Goal: Ask a question

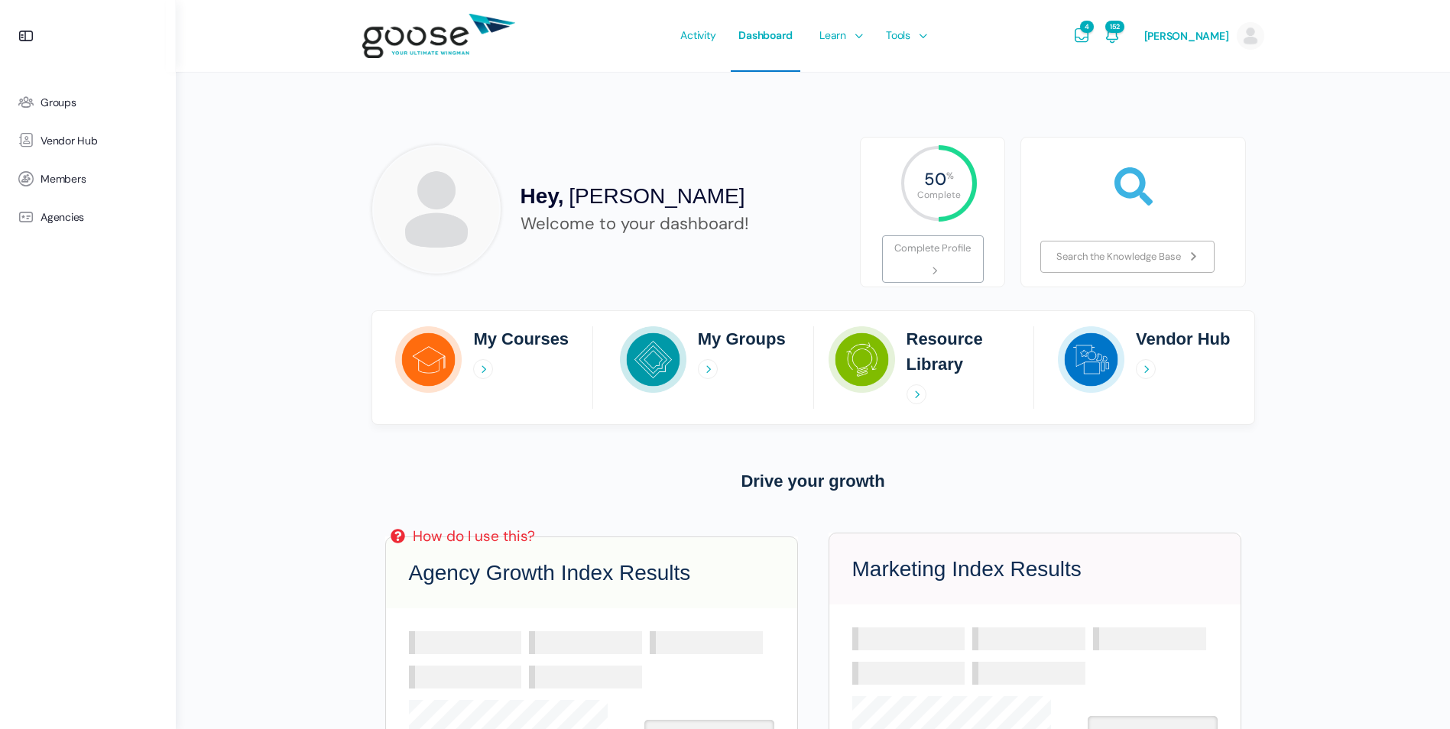
click at [75, 146] on span "Vendor Hub" at bounding box center [69, 141] width 57 height 13
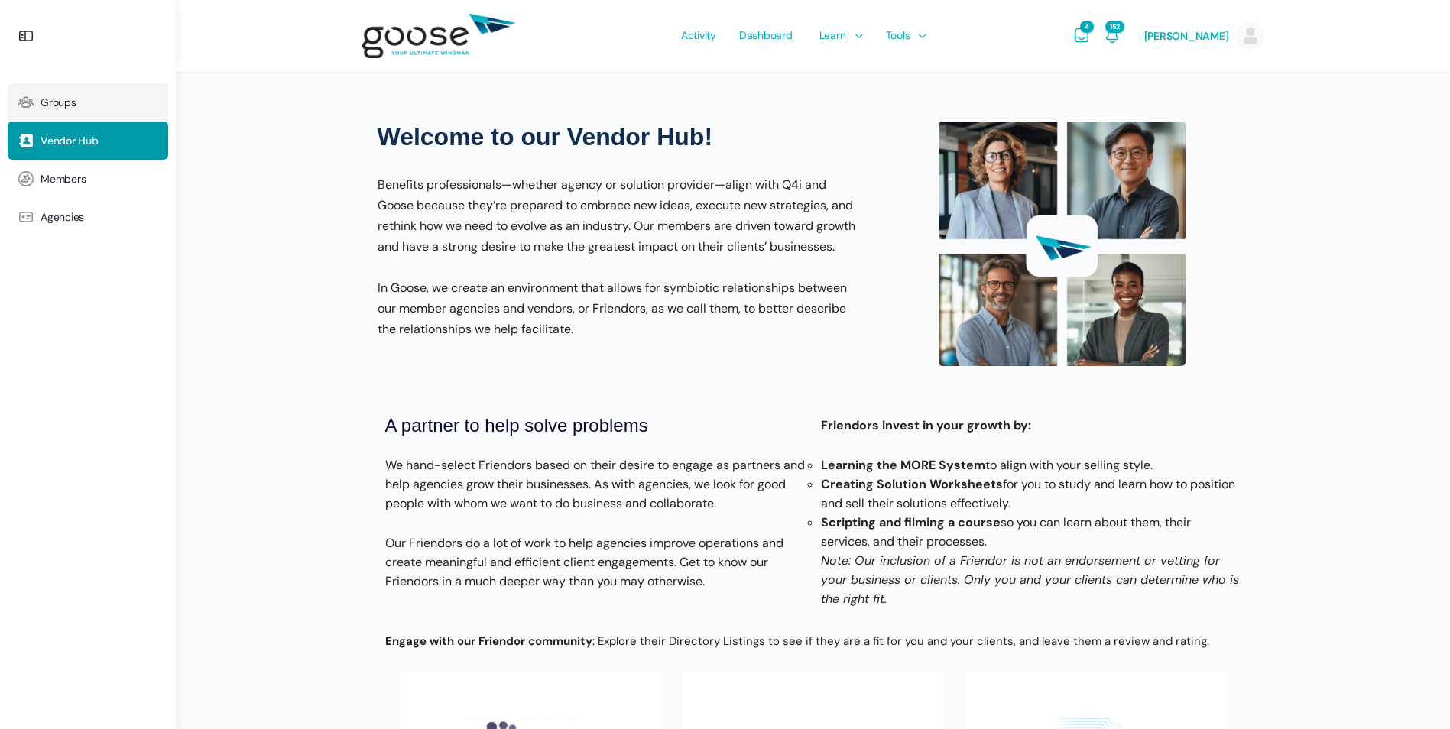
click at [68, 109] on link "Groups" at bounding box center [88, 102] width 161 height 38
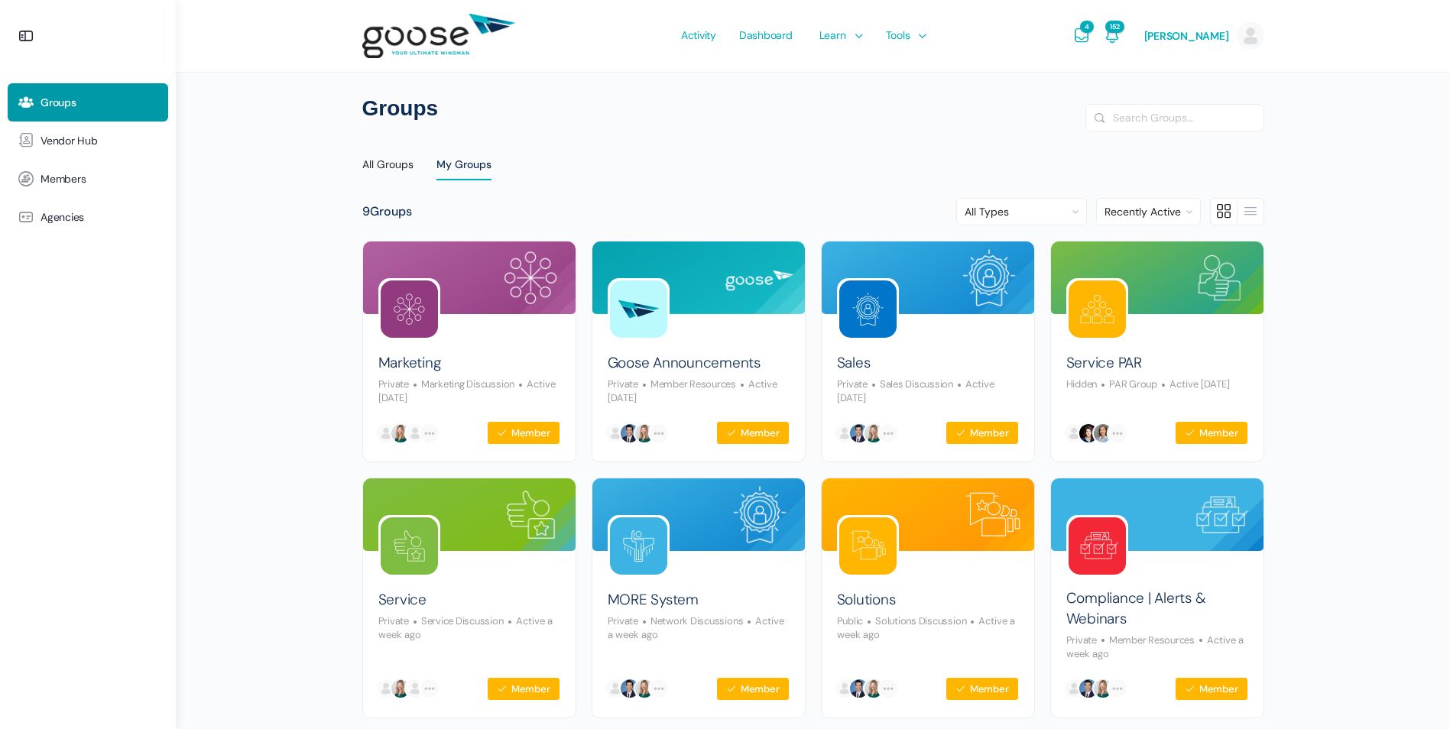
click at [1368, 436] on div "Groups Search Search Groups… Reset All Groups My Groups 9 Groups Order By: All …" at bounding box center [813, 524] width 1275 height 1049
click at [1158, 631] on div "Compliance | Alerts & Webinars Private Member Resources Active a week ago" at bounding box center [1158, 619] width 182 height 84
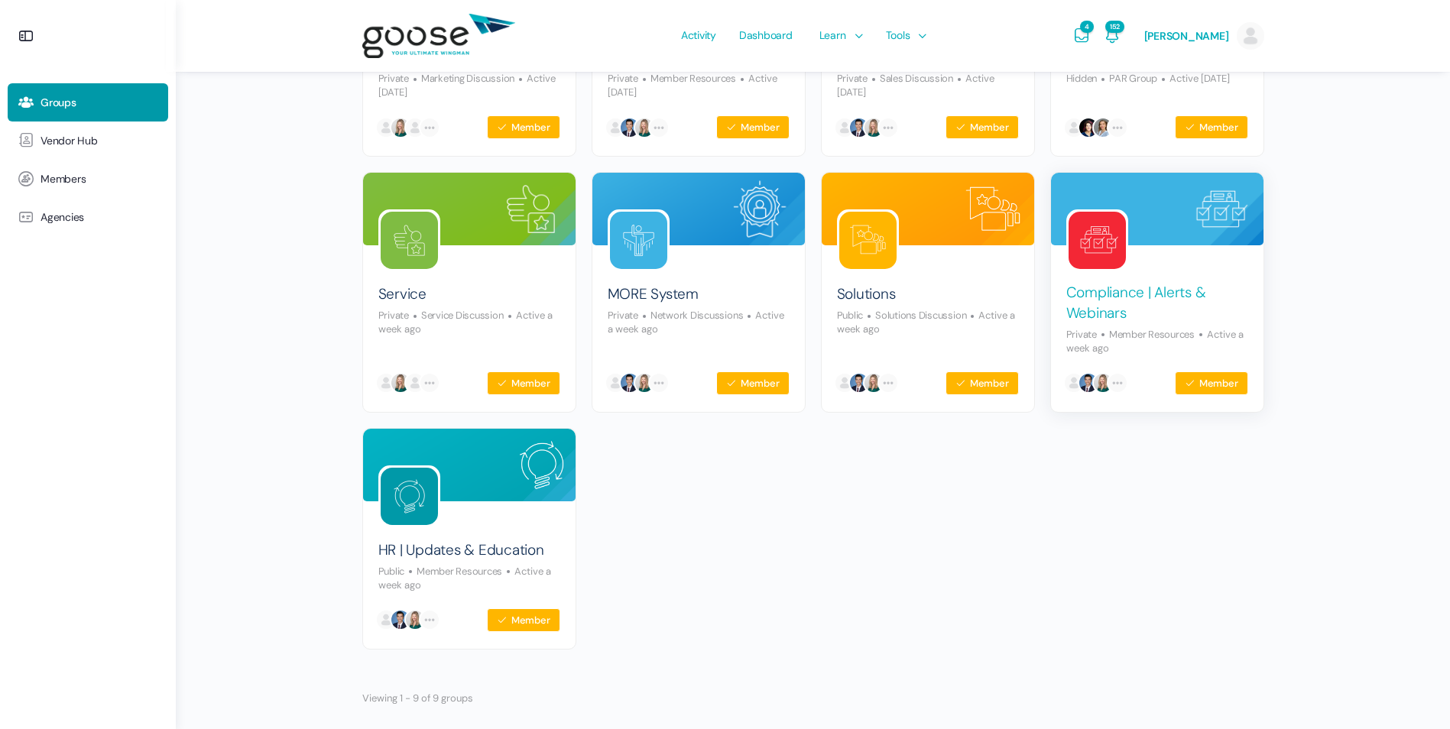
click at [1126, 295] on link "Compliance | Alerts & Webinars" at bounding box center [1158, 303] width 182 height 41
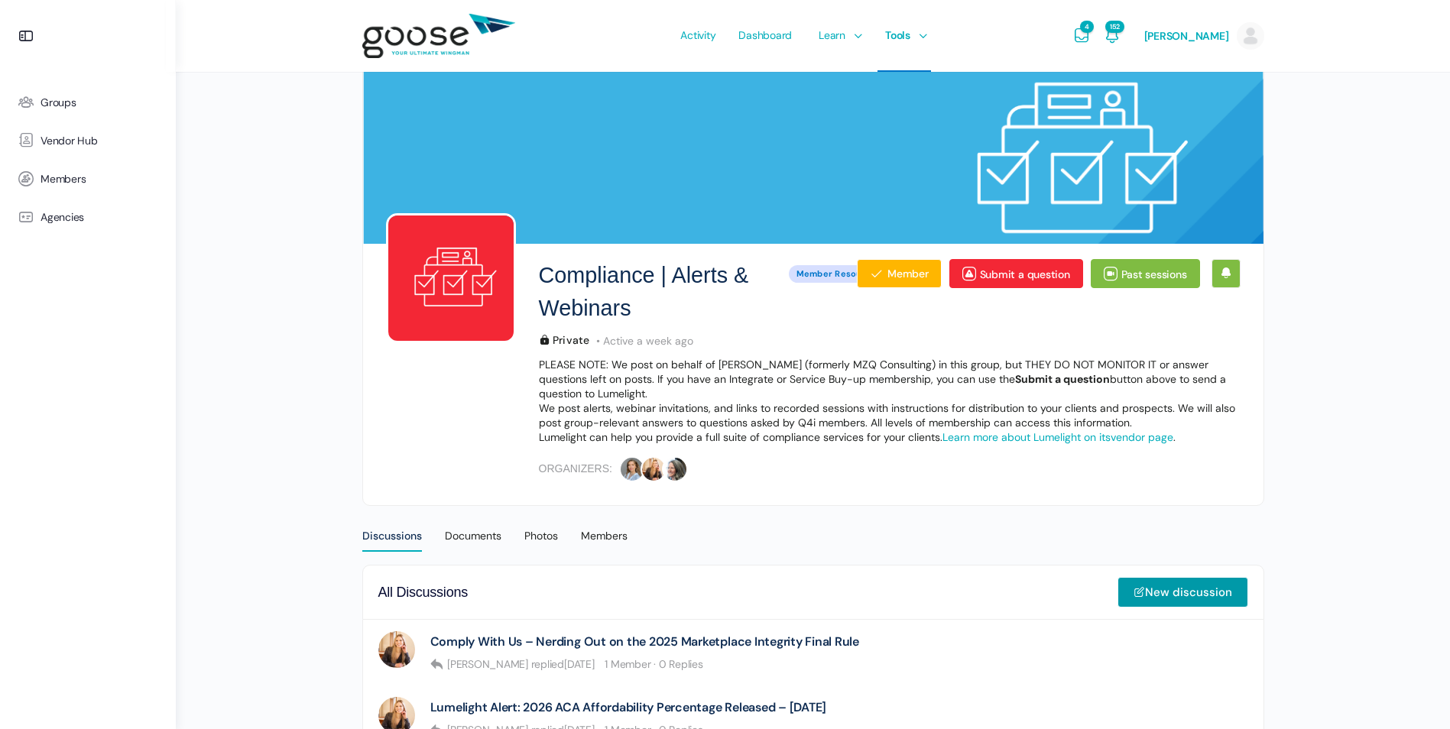
click at [1026, 277] on e-page-transition at bounding box center [725, 364] width 1450 height 729
click at [1007, 276] on link "Submit a question" at bounding box center [1017, 273] width 134 height 29
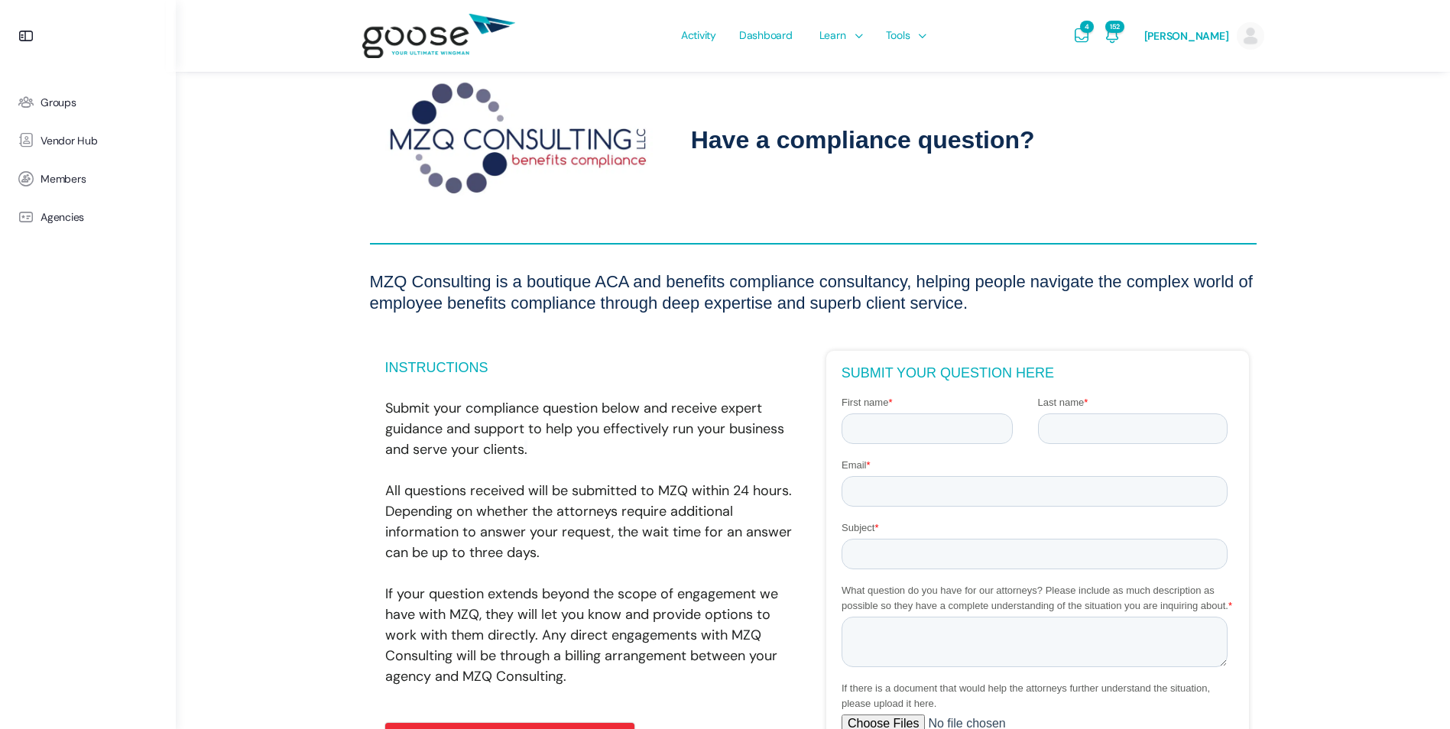
scroll to position [229, 0]
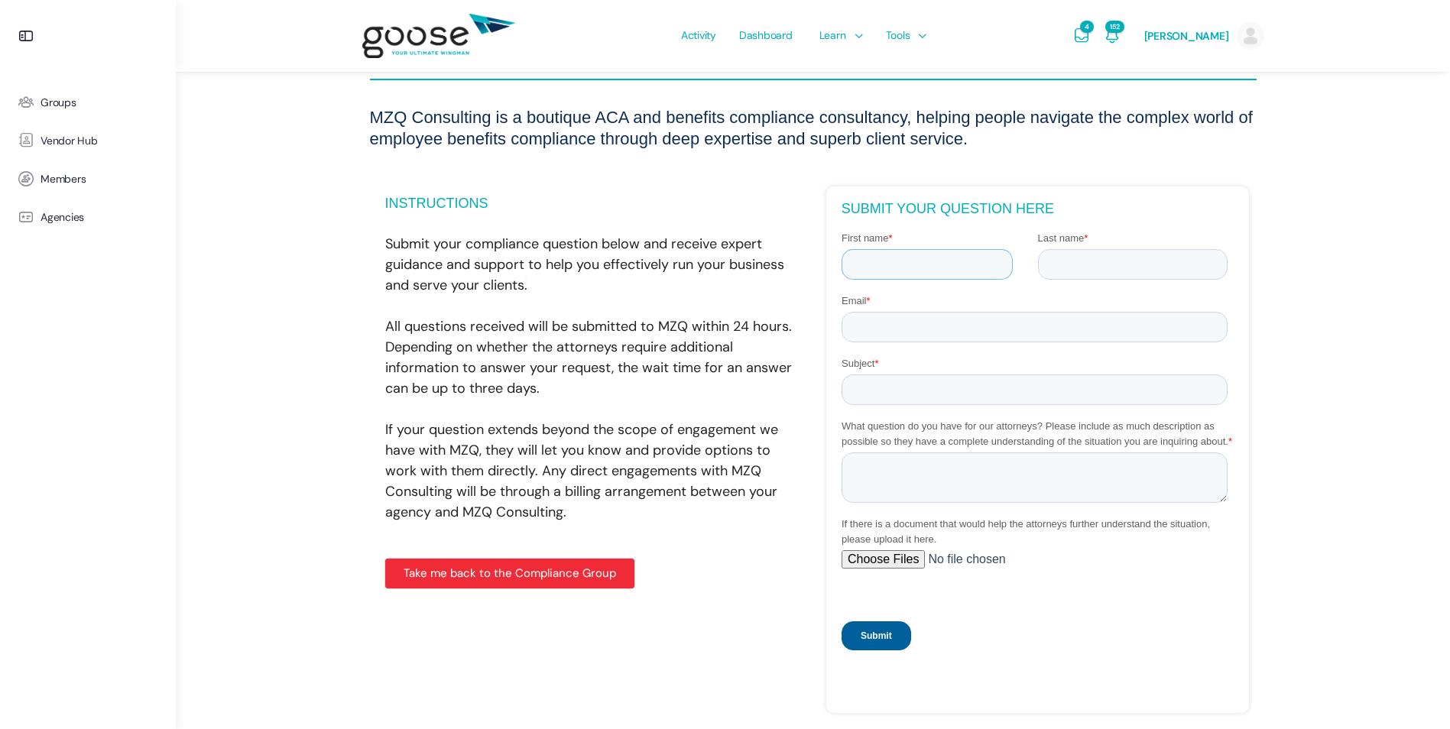
click at [927, 268] on input "First name *" at bounding box center [926, 263] width 171 height 31
type input "[PERSON_NAME]"
click at [1161, 258] on input "Last name *" at bounding box center [1132, 263] width 190 height 31
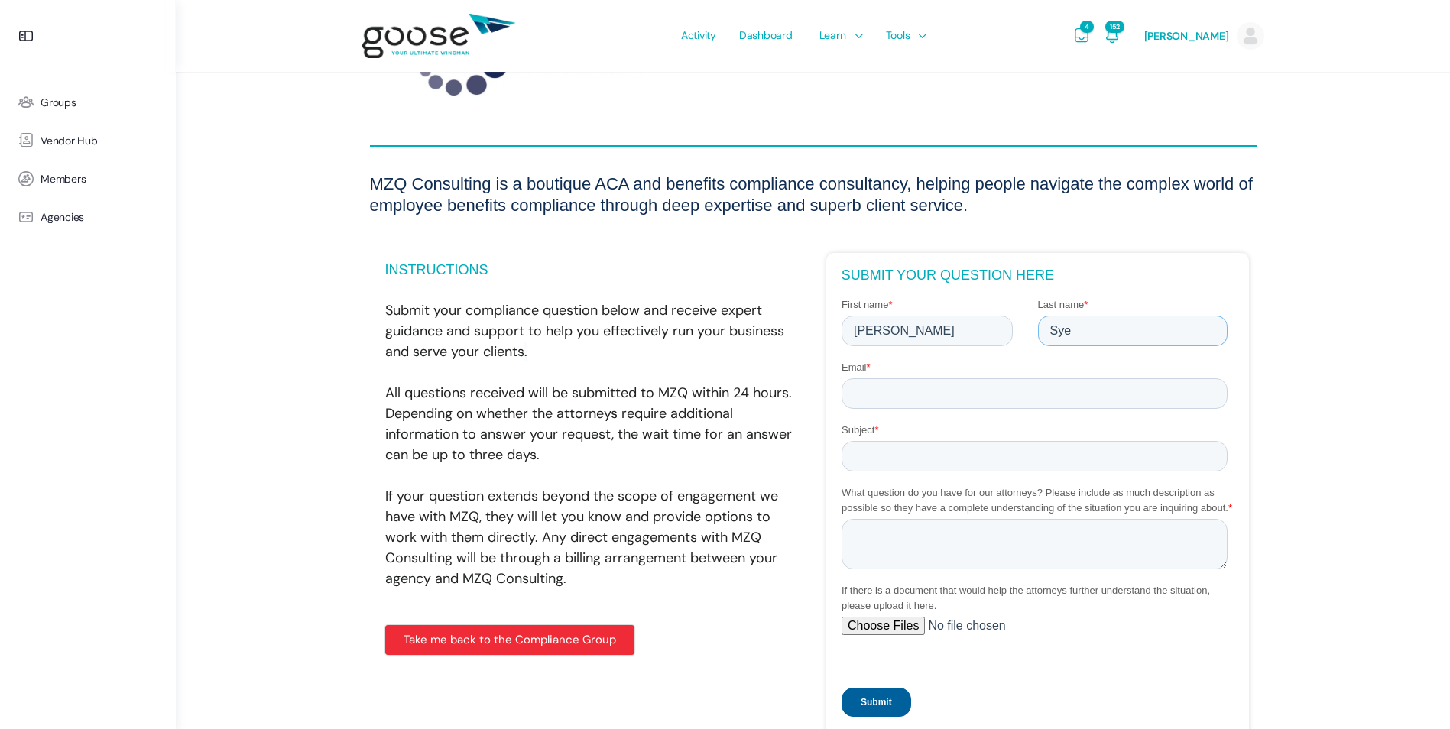
scroll to position [248, 0]
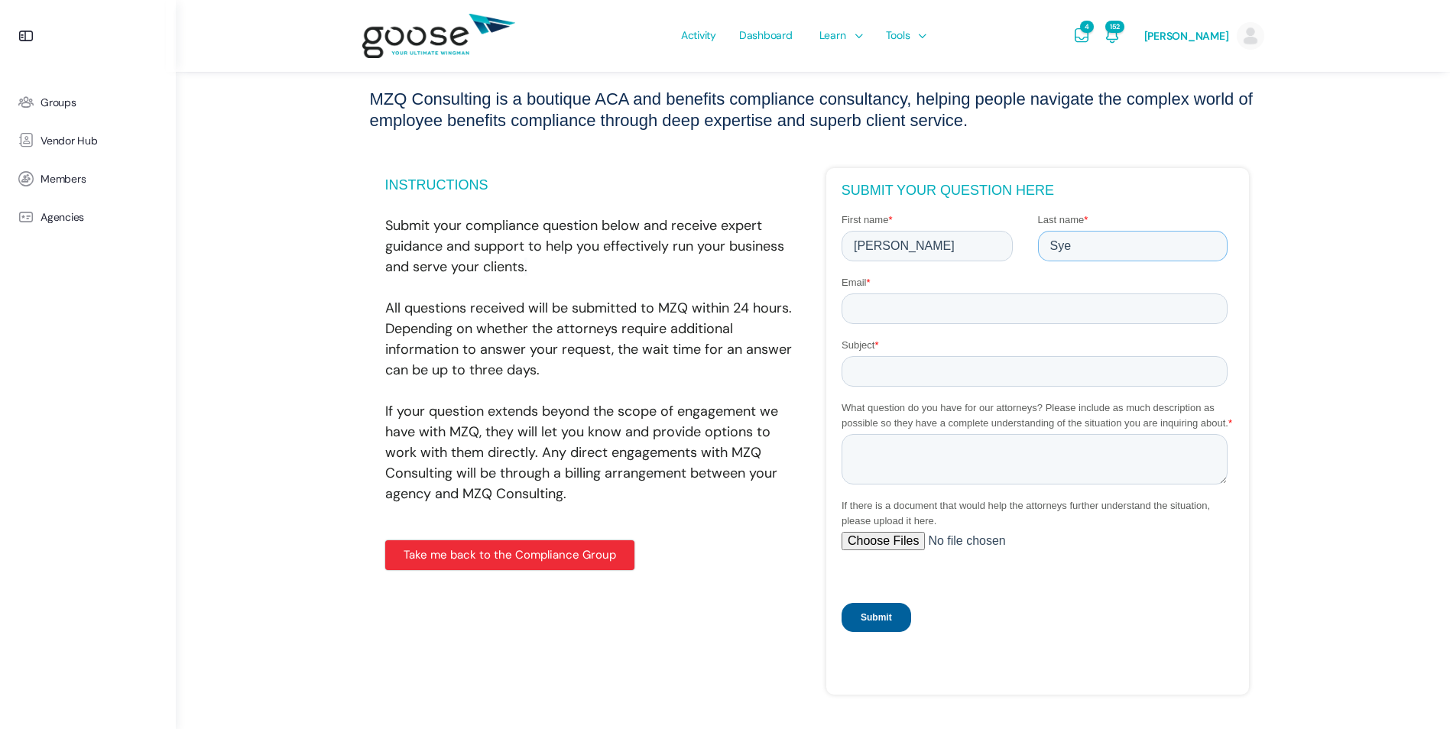
type input "Sye"
drag, startPoint x: 949, startPoint y: 297, endPoint x: 940, endPoint y: 297, distance: 8.4
click at [949, 297] on input "Email *" at bounding box center [1034, 308] width 386 height 31
type input "[EMAIL_ADDRESS][DOMAIN_NAME]"
click at [892, 372] on input "Subject *" at bounding box center [1034, 371] width 386 height 31
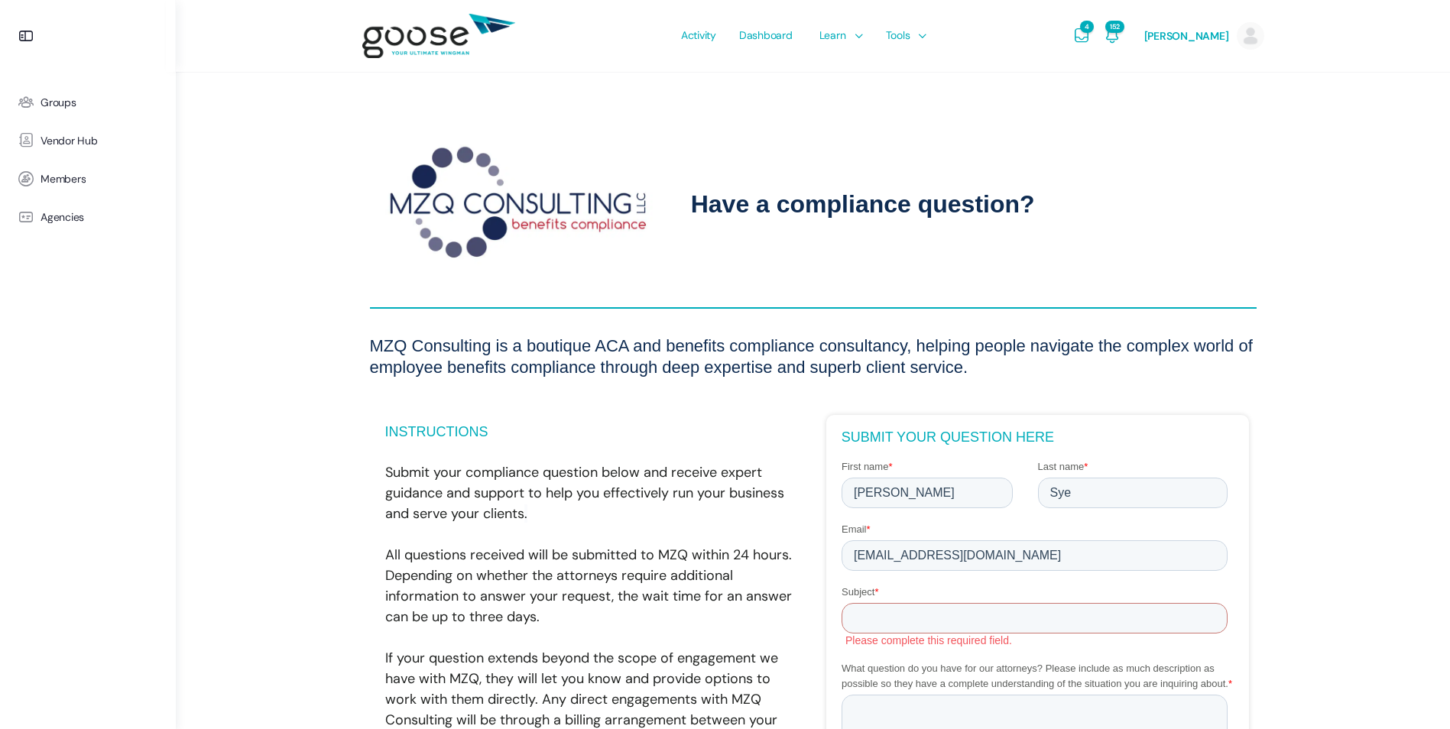
scroll to position [0, 0]
drag, startPoint x: 1267, startPoint y: 245, endPoint x: 1187, endPoint y: 230, distance: 80.8
click at [1267, 245] on div "MZQ Consulting – Submit a Question Have a compliance question? MZQ Consulting i…" at bounding box center [813, 531] width 917 height 919
click at [878, 622] on input "Subject *" at bounding box center [1034, 618] width 386 height 31
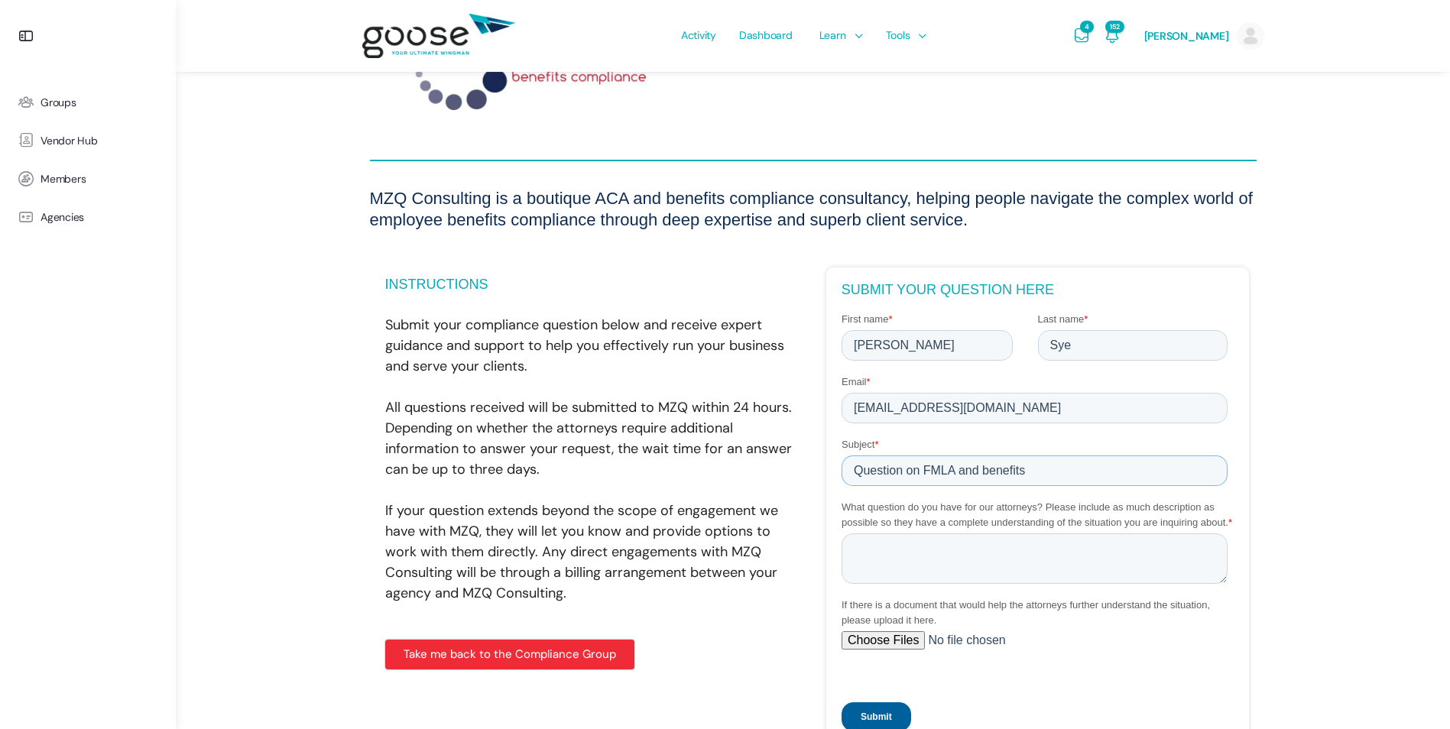
scroll to position [153, 0]
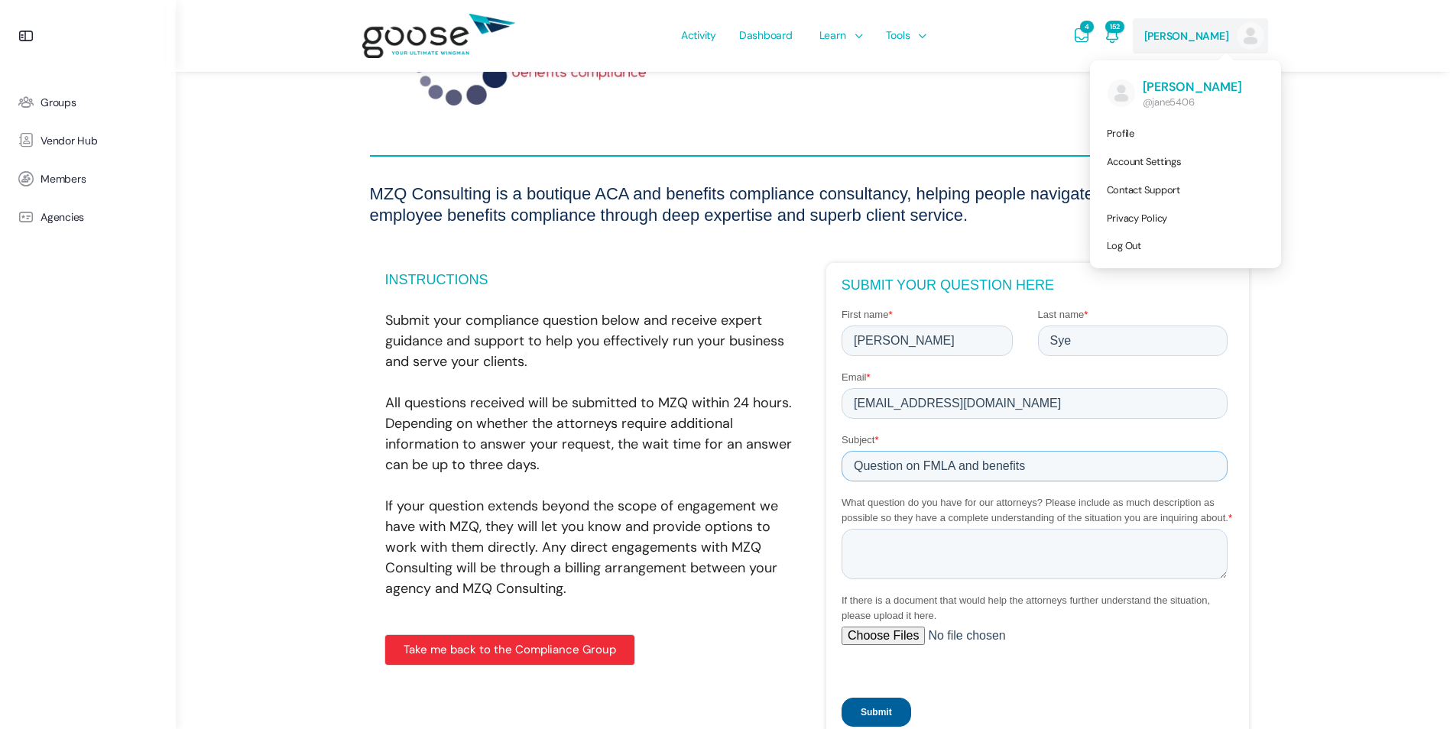
type input "Question on FMLA and benefits"
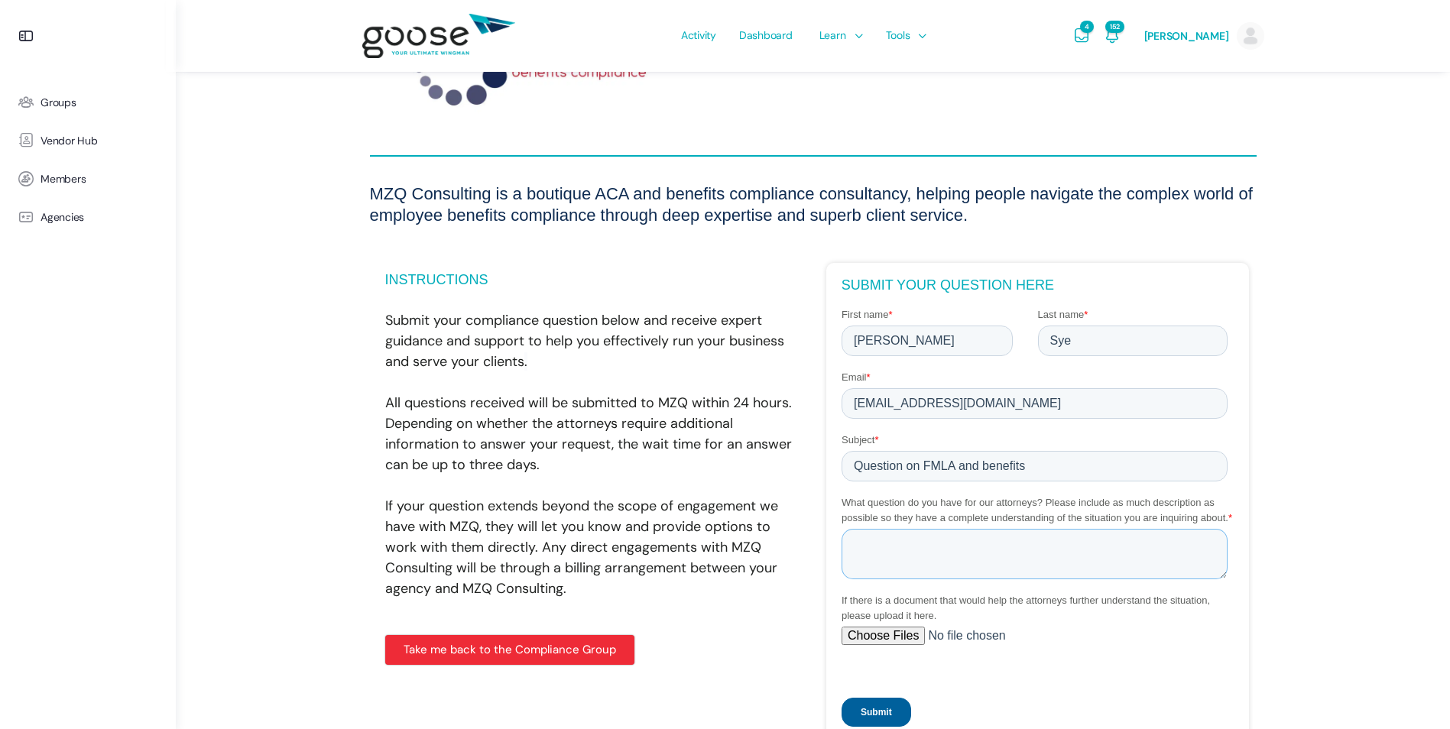
click at [948, 557] on textarea "What question do you have for our attorneys? Please include as much description…" at bounding box center [1034, 553] width 386 height 50
paste textarea "**Not sure if you are the correct vendor to ask, I’ve also submitted to HR Grou…"
type textarea "**Not sure if you are the correct vendor to ask, I’ve also submitted to HR Grou…"
drag, startPoint x: 887, startPoint y: 706, endPoint x: 1572, endPoint y: 790, distance: 690.1
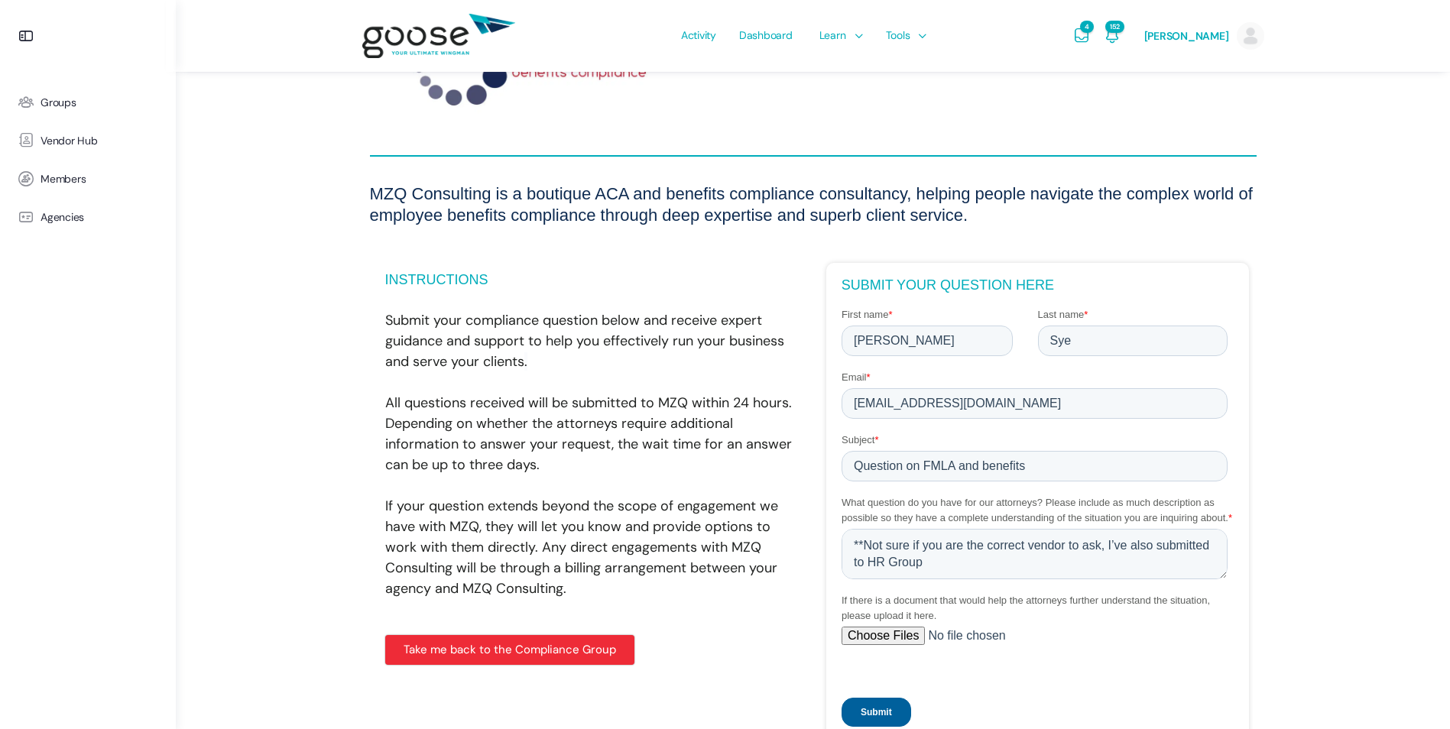
click at [887, 706] on input "Submit" at bounding box center [876, 711] width 70 height 29
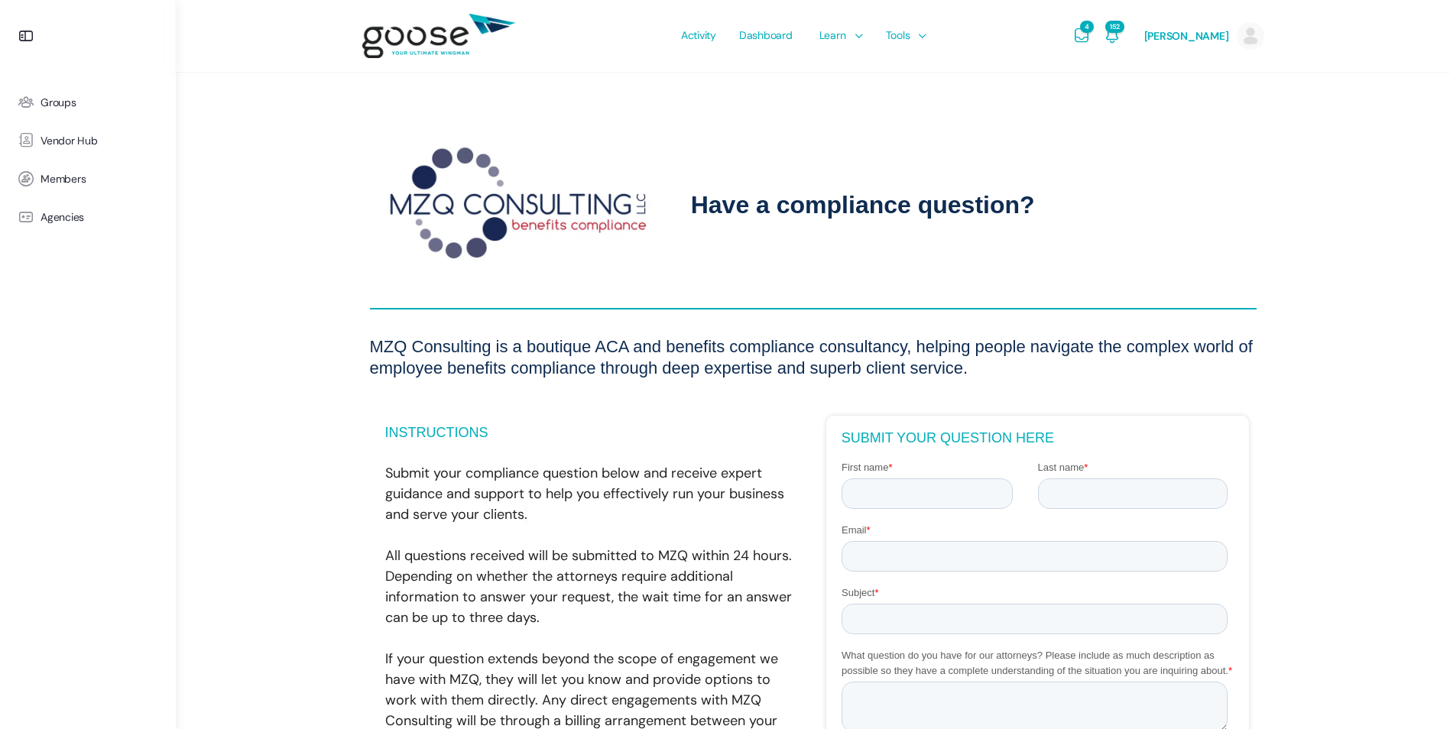
click at [52, 104] on e-page-transition at bounding box center [725, 364] width 1450 height 729
click at [50, 102] on span "Groups" at bounding box center [59, 102] width 36 height 13
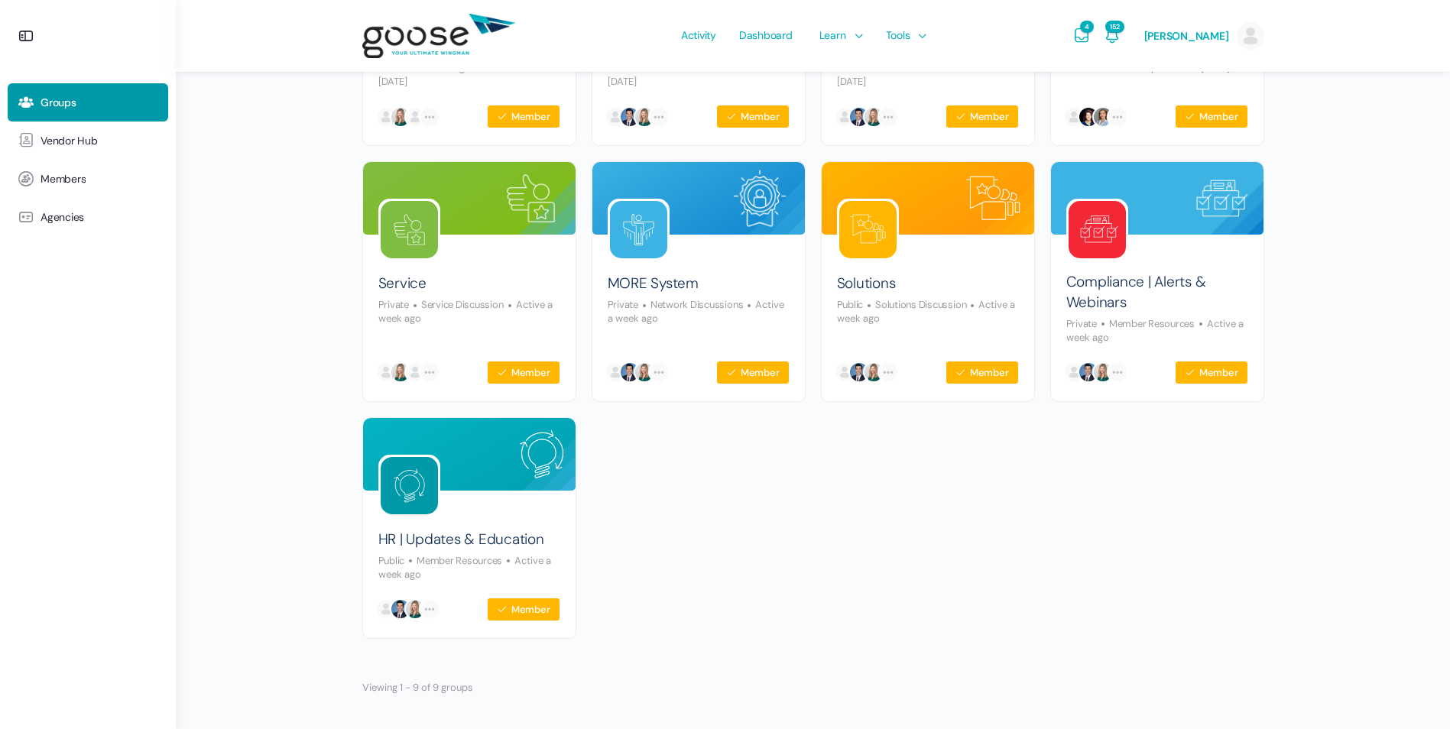
scroll to position [320, 0]
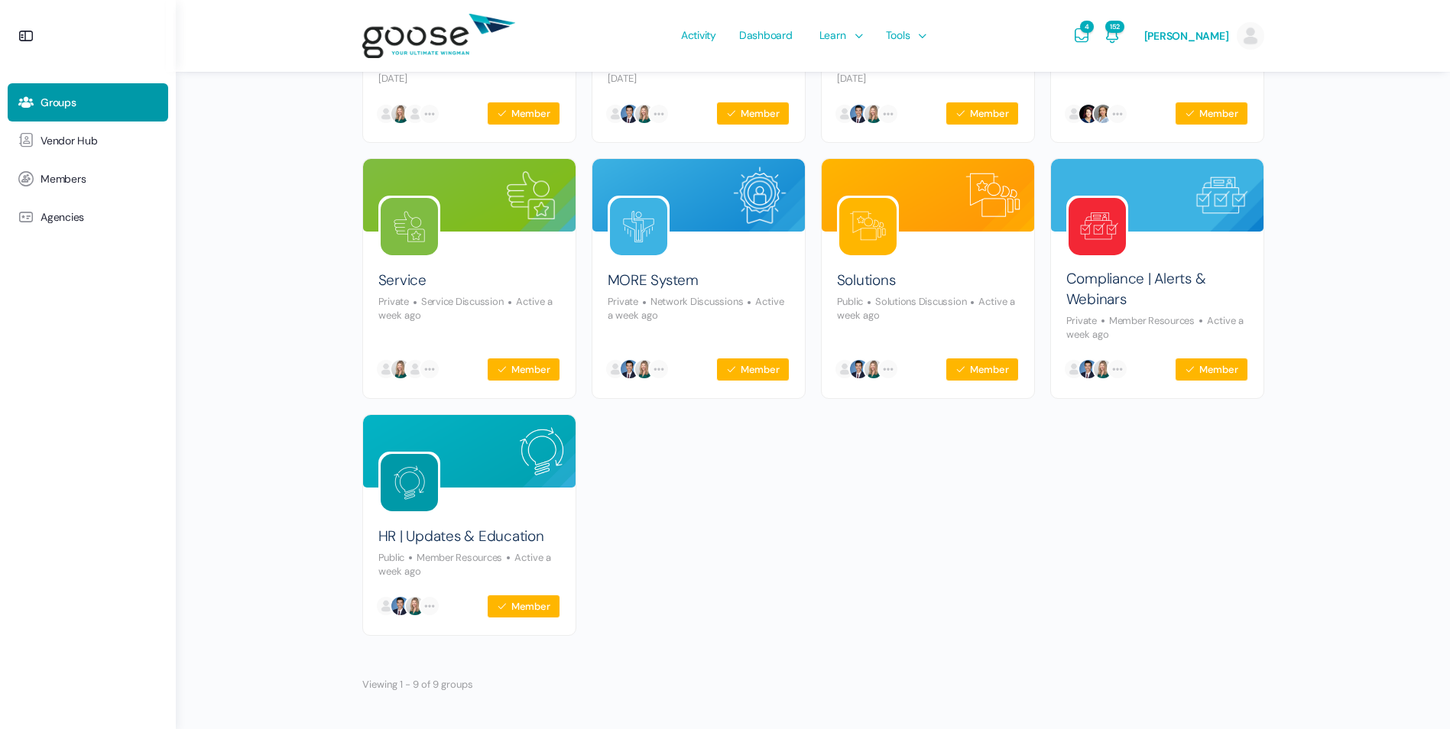
drag, startPoint x: 459, startPoint y: 542, endPoint x: 596, endPoint y: 550, distance: 136.3
click at [459, 542] on link "HR | Updates & Education" at bounding box center [461, 537] width 166 height 21
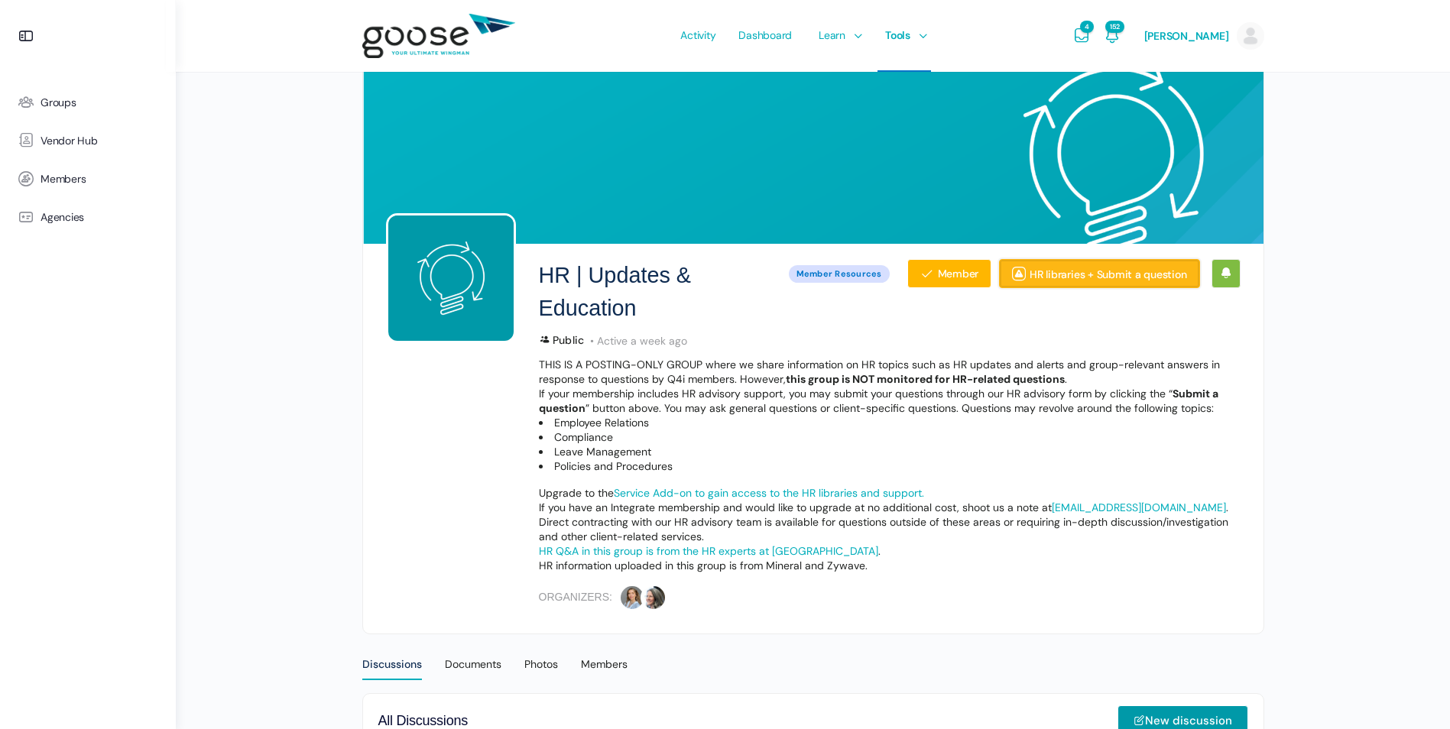
click at [1083, 268] on link "HR libraries + Submit a question" at bounding box center [1099, 273] width 200 height 29
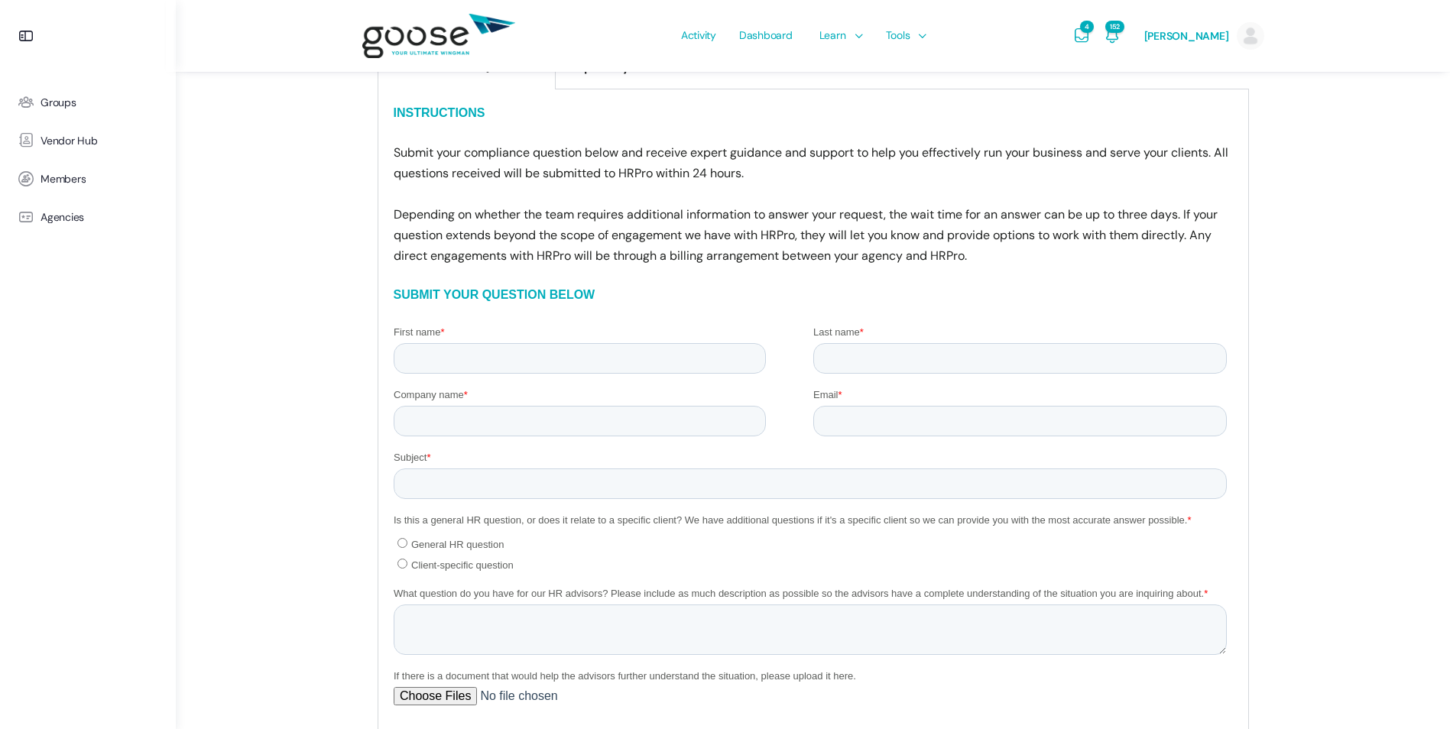
scroll to position [688, 0]
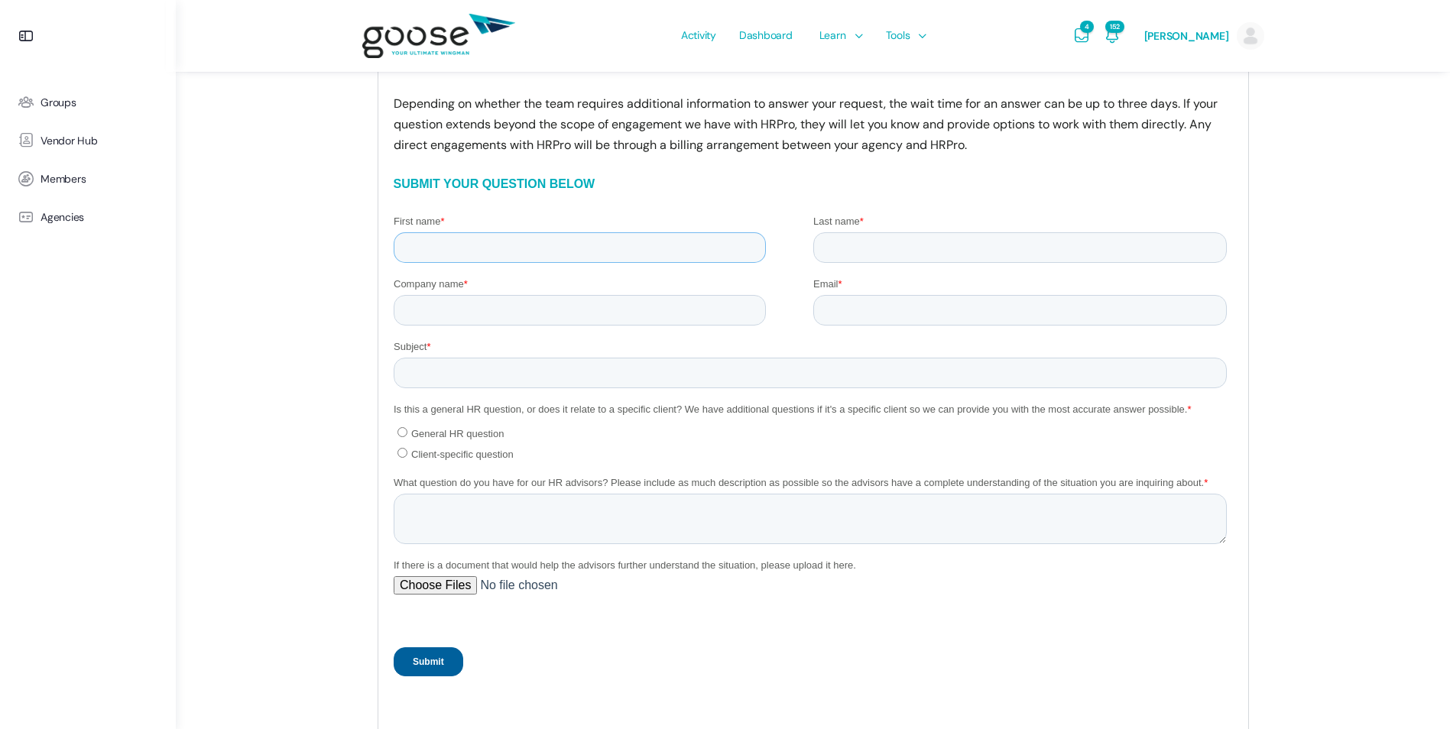
click at [495, 247] on input "First name *" at bounding box center [579, 247] width 372 height 31
type input "[PERSON_NAME]"
type input "Sye"
type input "[EMAIL_ADDRESS][DOMAIN_NAME]"
click at [452, 312] on input "Company name *" at bounding box center [579, 309] width 372 height 31
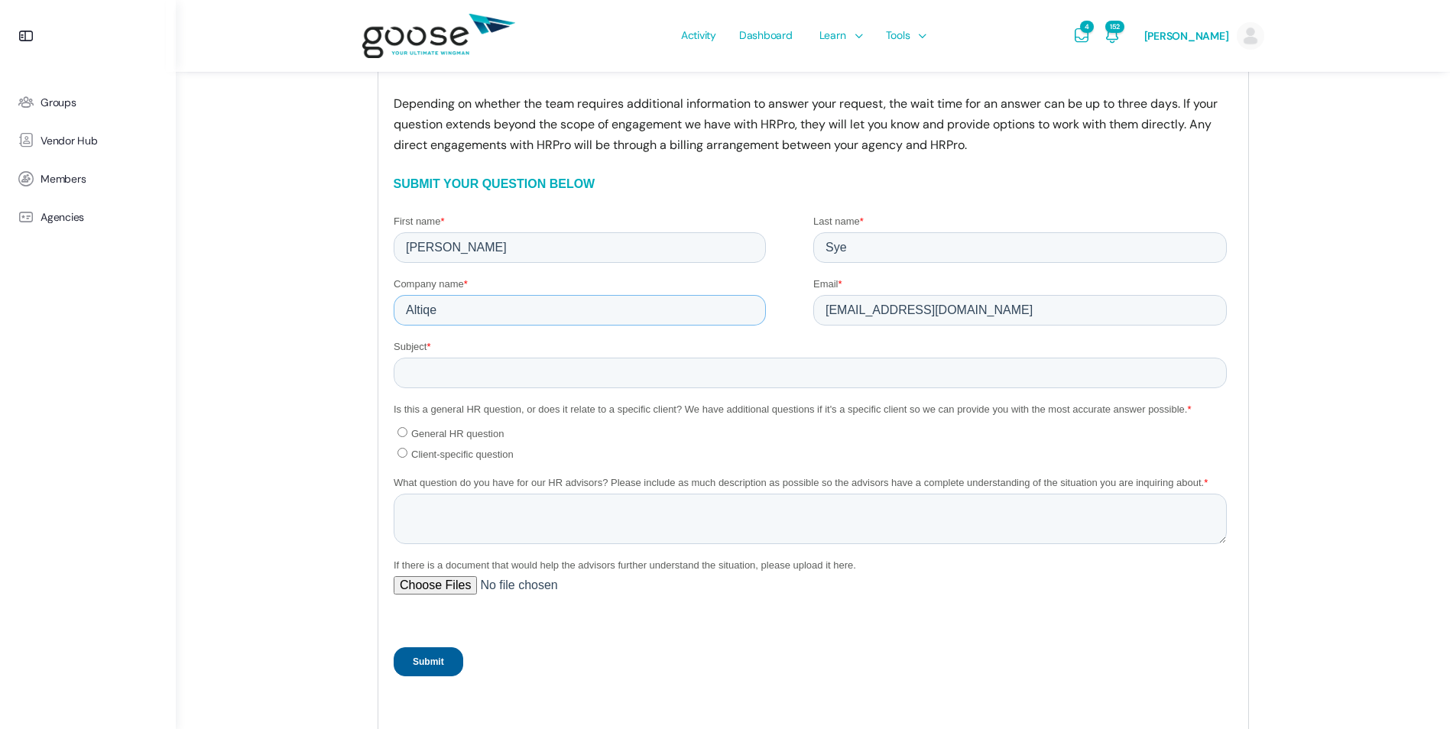
type input "Altiqe"
click at [444, 519] on textarea "What question do you have for our HR advisors? Please include as much descripti…" at bounding box center [809, 518] width 833 height 50
paste textarea "**Not sure if you are the correct vendor to ask, I’ve also submitted to HR Grou…"
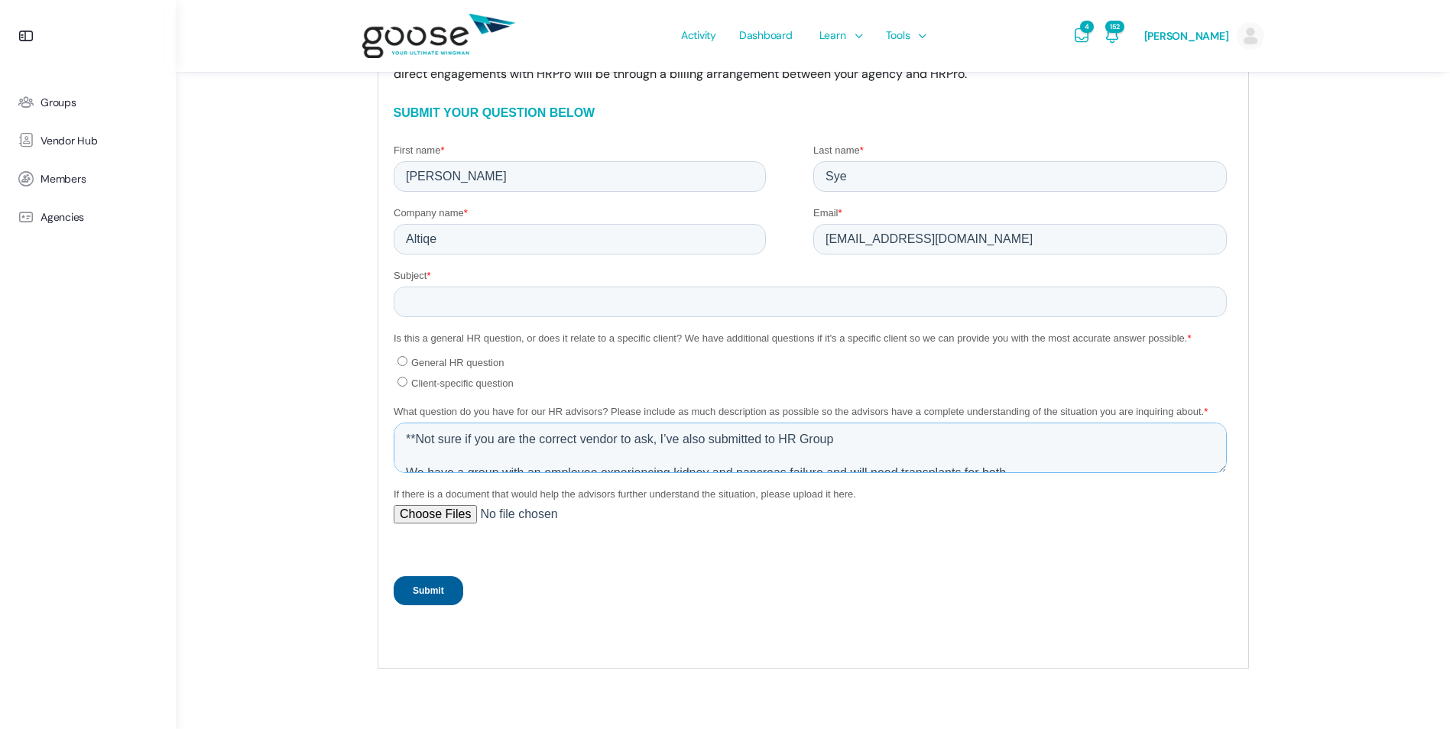
scroll to position [760, 0]
click at [836, 440] on textarea "**Not sure if you are the correct vendor to ask, I’ve also submitted to HR Grou…" at bounding box center [809, 446] width 833 height 50
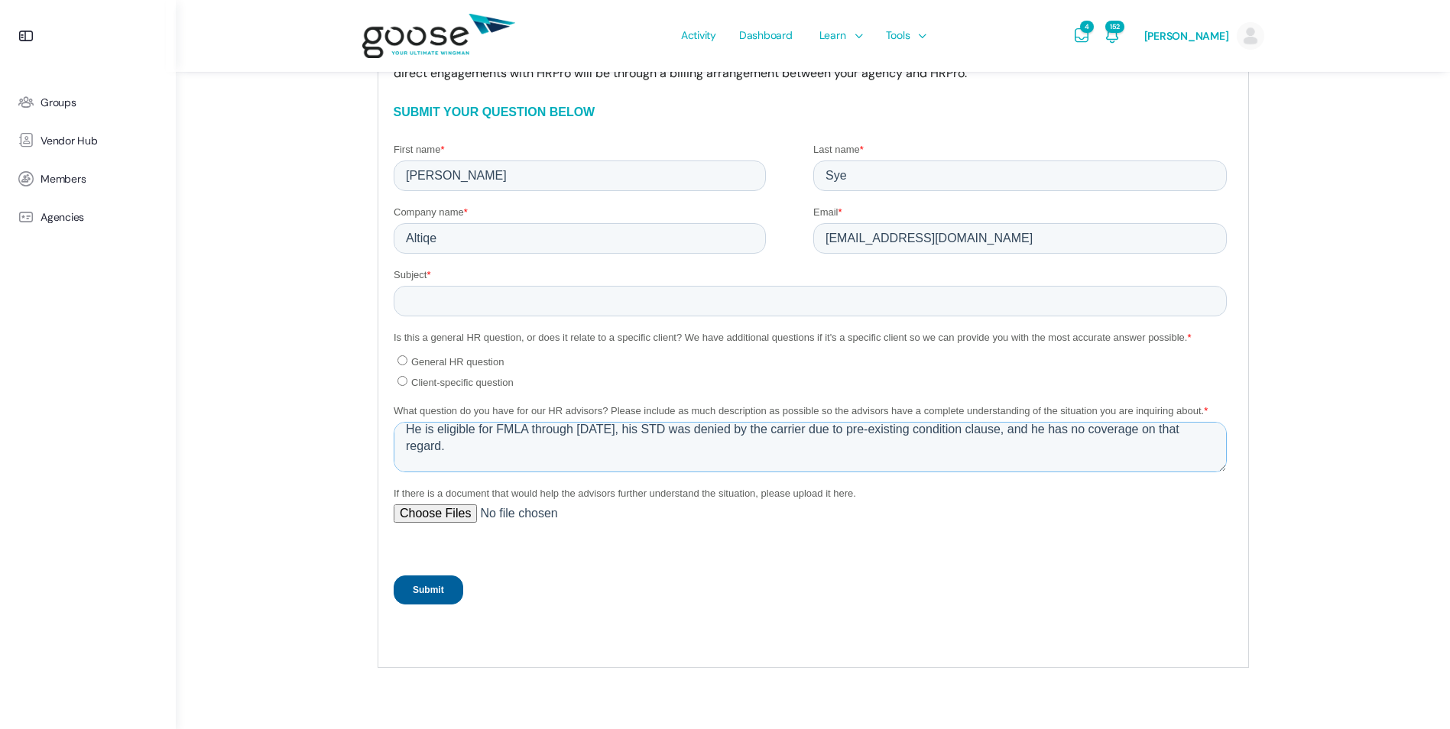
scroll to position [235, 0]
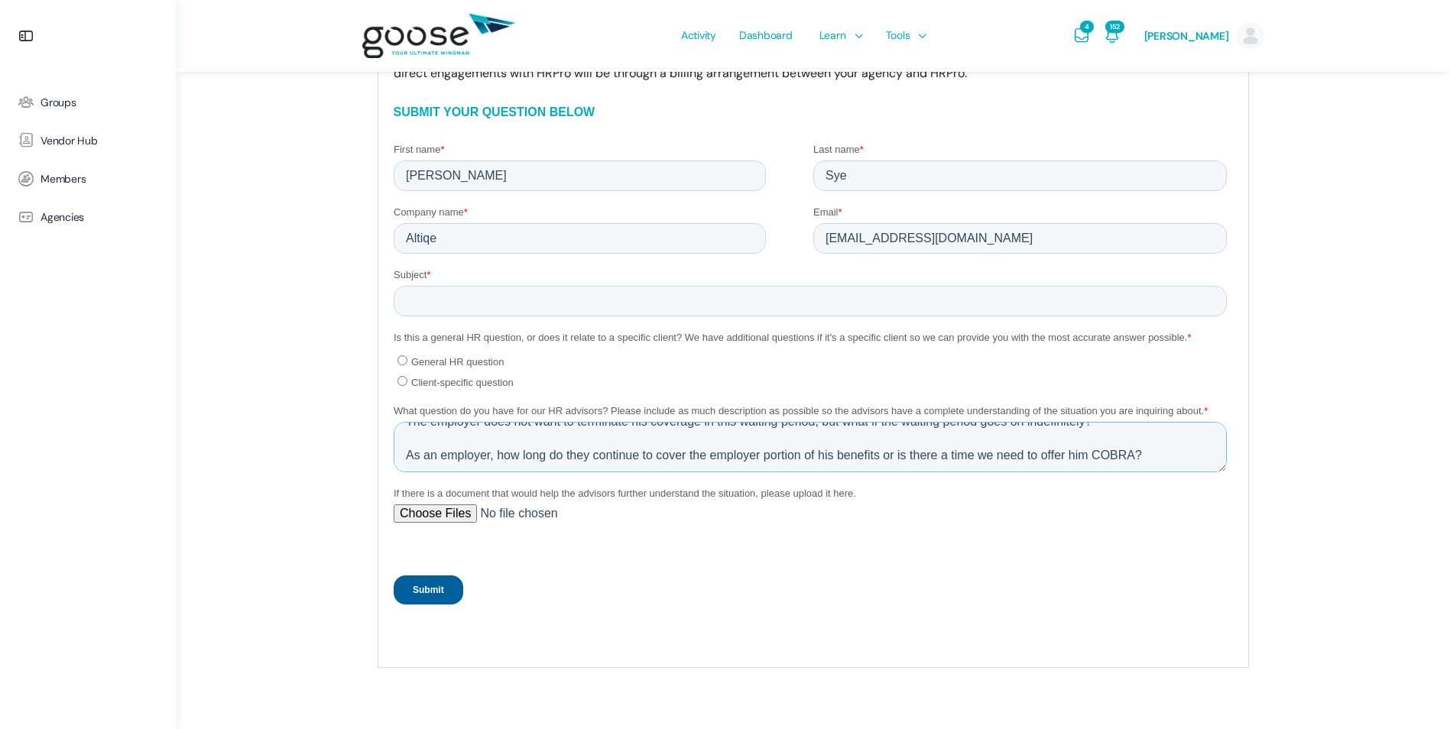
type textarea "**Not sure if you are the correct vendor to ask, I’ve also submitted to Complia…"
click at [401, 359] on input "General HR question" at bounding box center [402, 360] width 10 height 10
radio input "true"
click at [484, 301] on input "Subject *" at bounding box center [809, 300] width 833 height 31
type input "Question on FMLA and benefits"
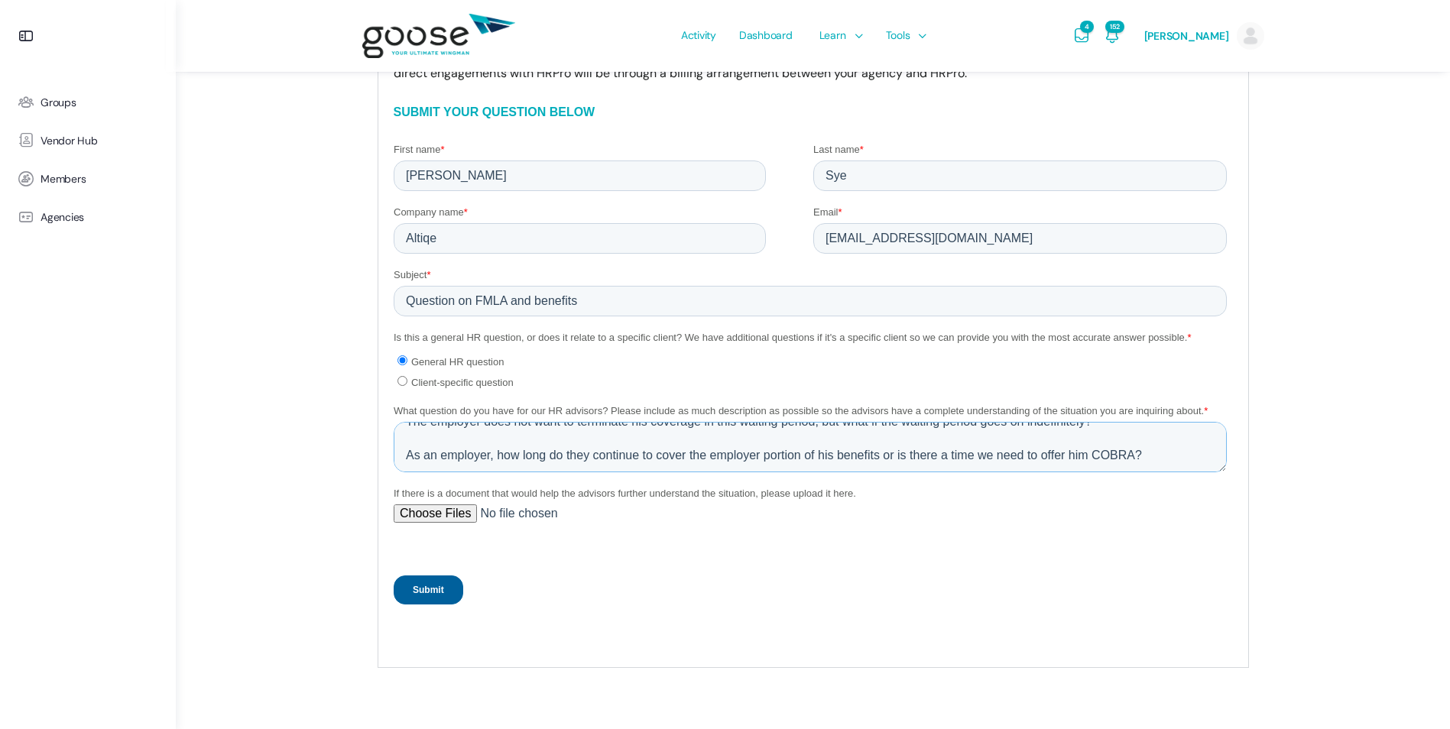
click at [509, 451] on textarea "**Not sure if you are the correct vendor to ask, I’ve also submitted to Complia…" at bounding box center [809, 446] width 833 height 50
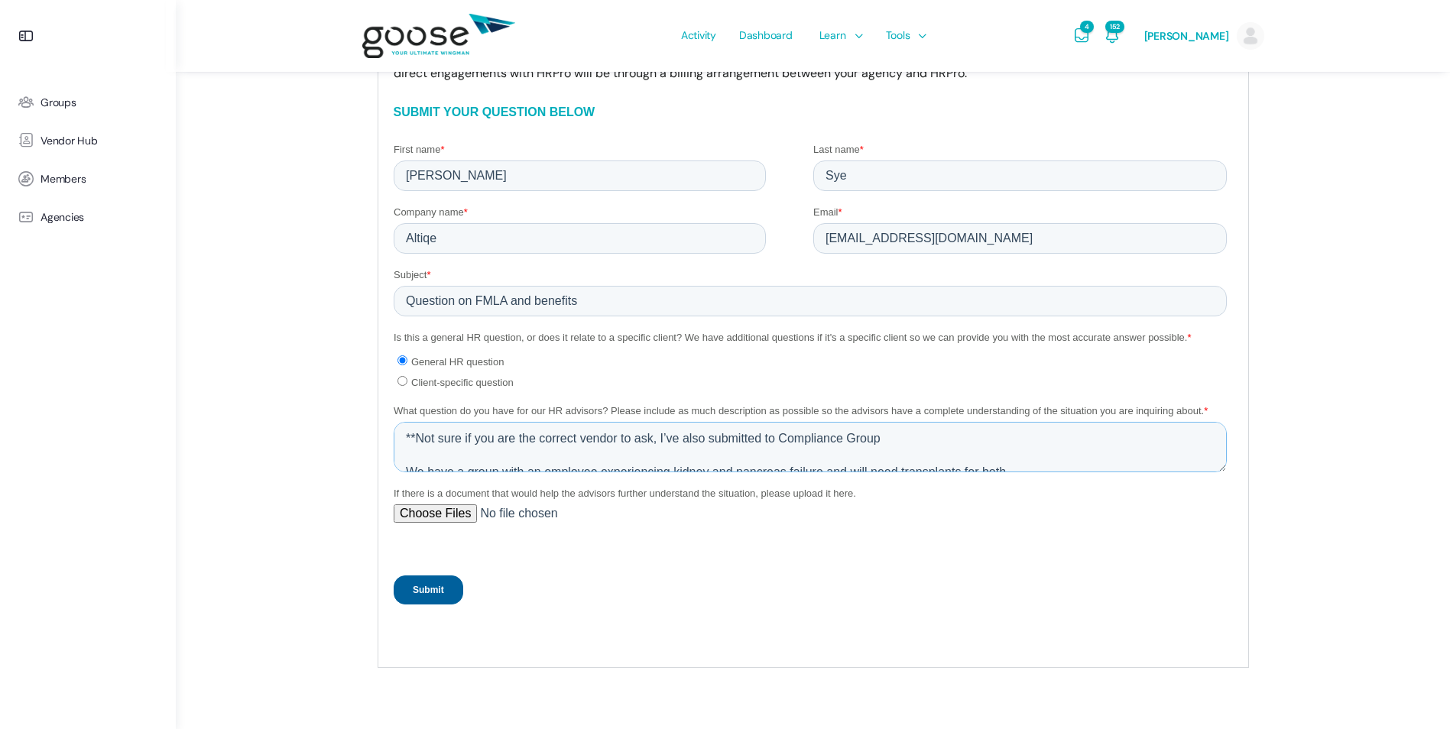
type textarea "**Not sure if you are the correct vendor to ask, I’ve also submitted to Complia…"
click at [434, 584] on input "Submit" at bounding box center [428, 589] width 70 height 29
